Goal: Use online tool/utility: Utilize a website feature to perform a specific function

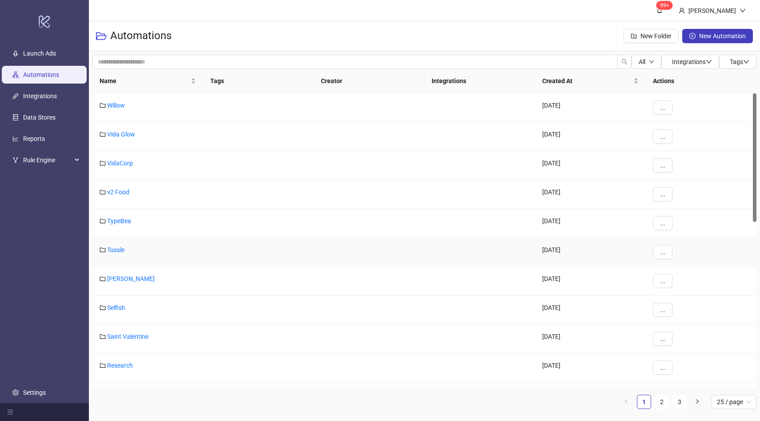
scroll to position [280, 0]
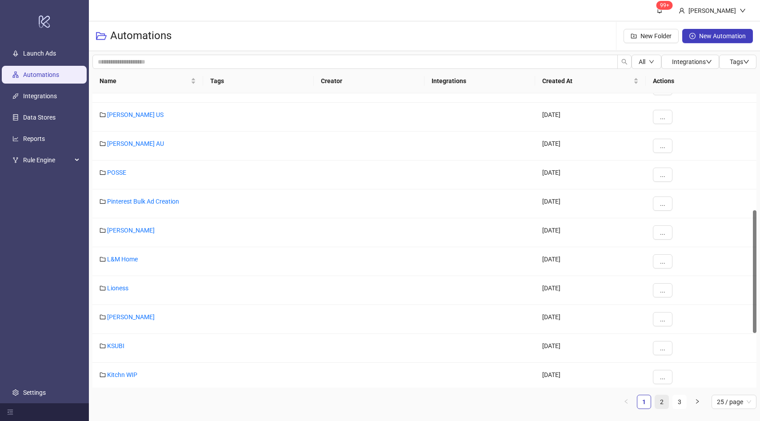
click at [660, 401] on link "2" at bounding box center [661, 401] width 13 height 13
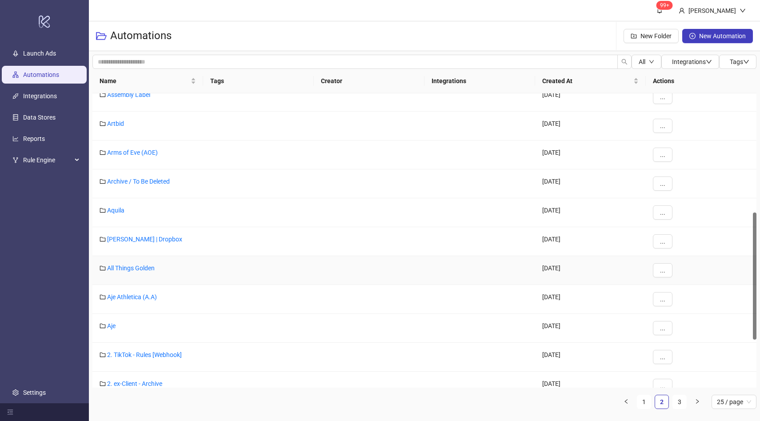
scroll to position [274, 0]
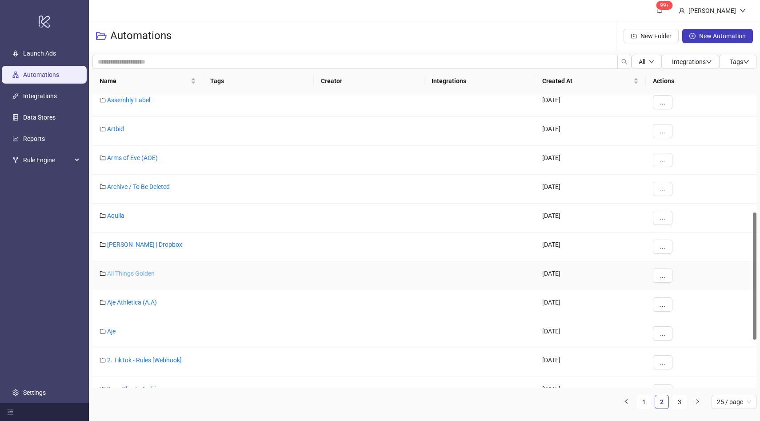
click at [136, 271] on link "All Things Golden" at bounding box center [131, 273] width 48 height 7
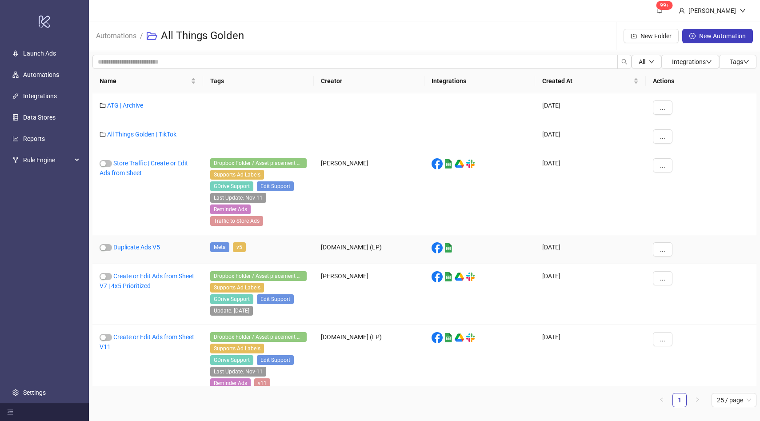
click at [148, 235] on div "Duplicate Ads V5" at bounding box center [147, 249] width 111 height 29
click at [148, 244] on link "Duplicate Ads V5" at bounding box center [136, 247] width 47 height 7
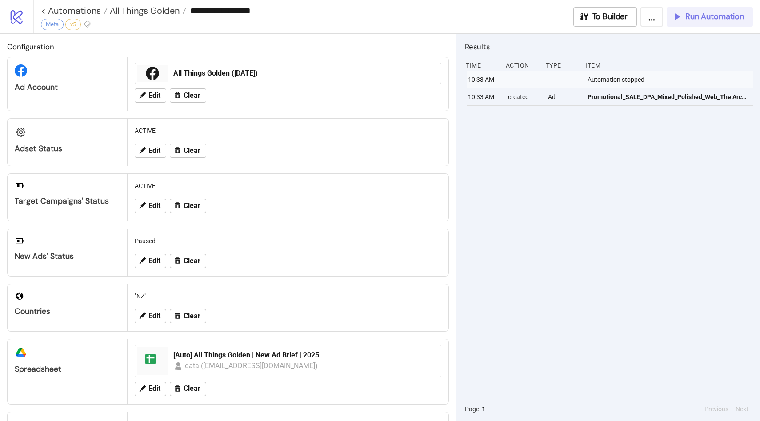
click at [695, 15] on span "Run Automation" at bounding box center [714, 17] width 59 height 10
